Goal: Transaction & Acquisition: Book appointment/travel/reservation

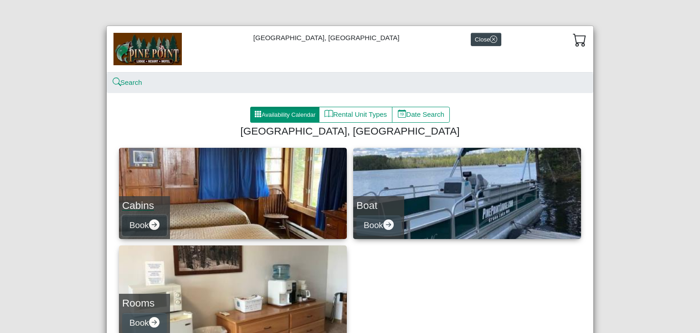
click at [145, 222] on button "Book" at bounding box center [144, 225] width 45 height 21
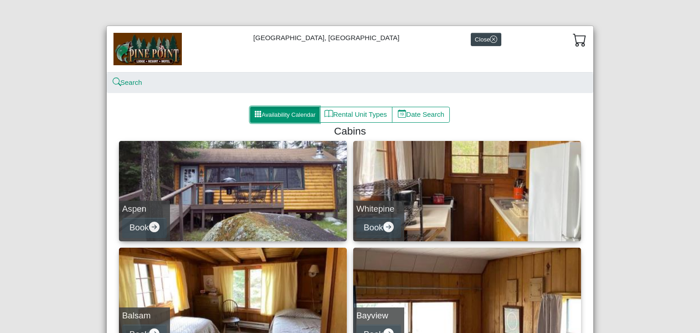
click at [295, 113] on button "Availability Calendar" at bounding box center [284, 115] width 69 height 16
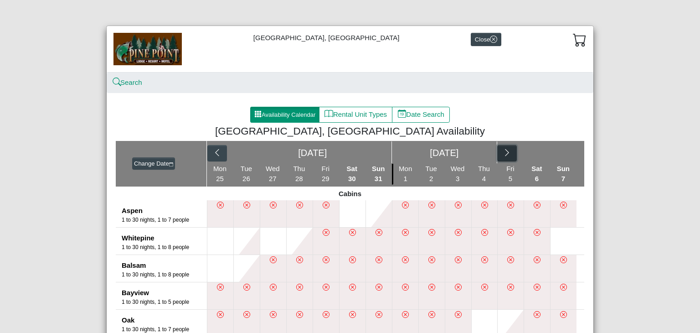
click at [503, 153] on icon "chevron right" at bounding box center [507, 152] width 9 height 9
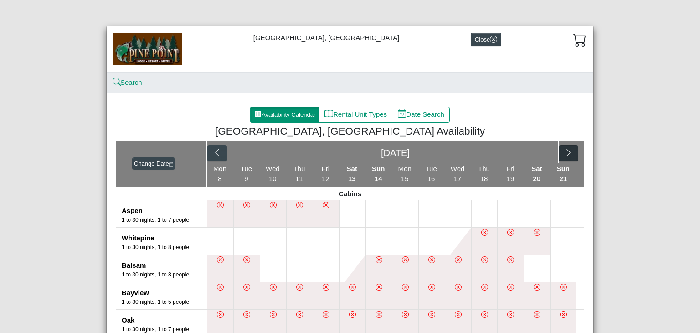
click at [297, 115] on button "Availability Calendar" at bounding box center [284, 115] width 69 height 16
click at [258, 112] on button "Availability Calendar" at bounding box center [284, 115] width 69 height 16
click at [140, 163] on button "Change Date" at bounding box center [153, 163] width 43 height 13
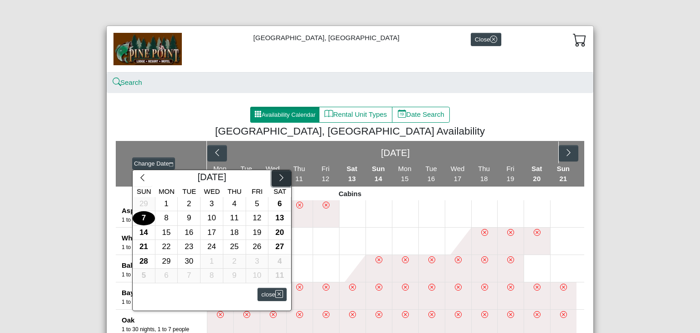
click at [282, 180] on icon "chevron right" at bounding box center [281, 177] width 9 height 9
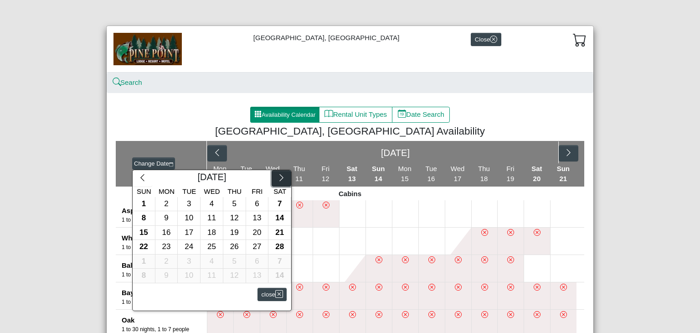
click at [282, 180] on icon "chevron right" at bounding box center [281, 177] width 9 height 9
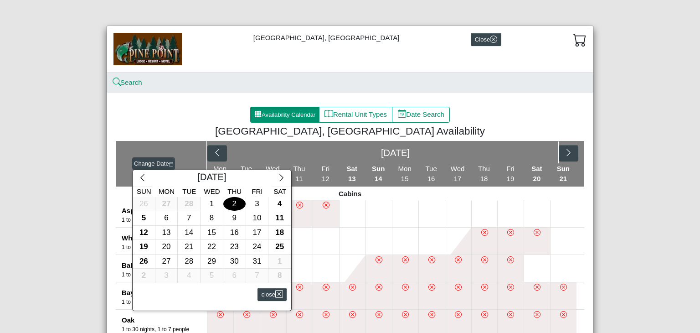
click at [234, 202] on div "2" at bounding box center [234, 204] width 22 height 14
